Goal: Task Accomplishment & Management: Complete application form

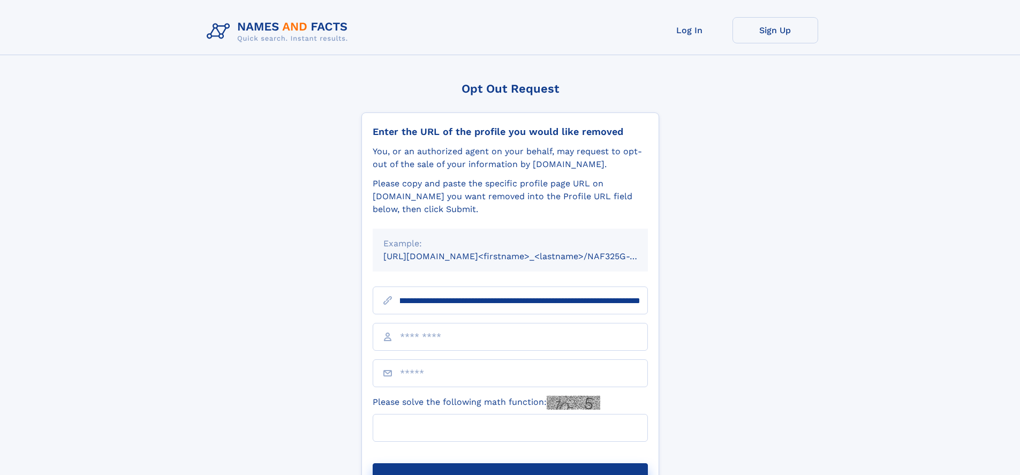
scroll to position [0, 122]
type input "**********"
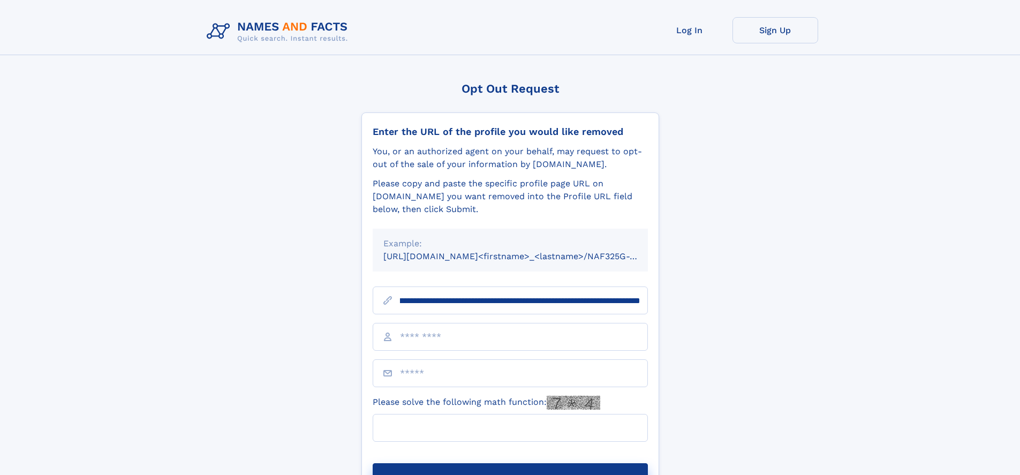
scroll to position [0, 122]
type input "**********"
